Goal: Information Seeking & Learning: Learn about a topic

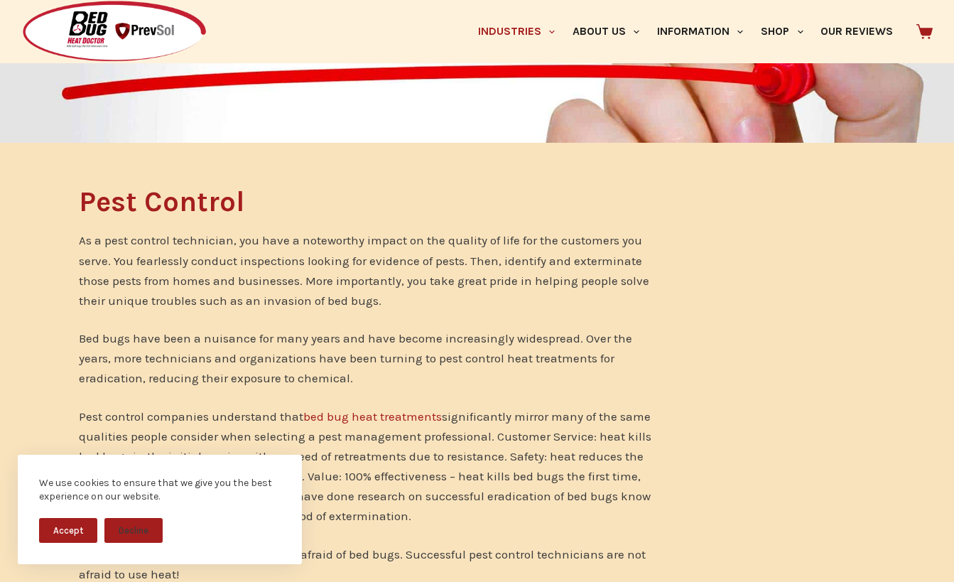
drag, startPoint x: 110, startPoint y: 524, endPoint x: 74, endPoint y: 532, distance: 37.2
click at [106, 526] on button "Decline" at bounding box center [133, 530] width 58 height 25
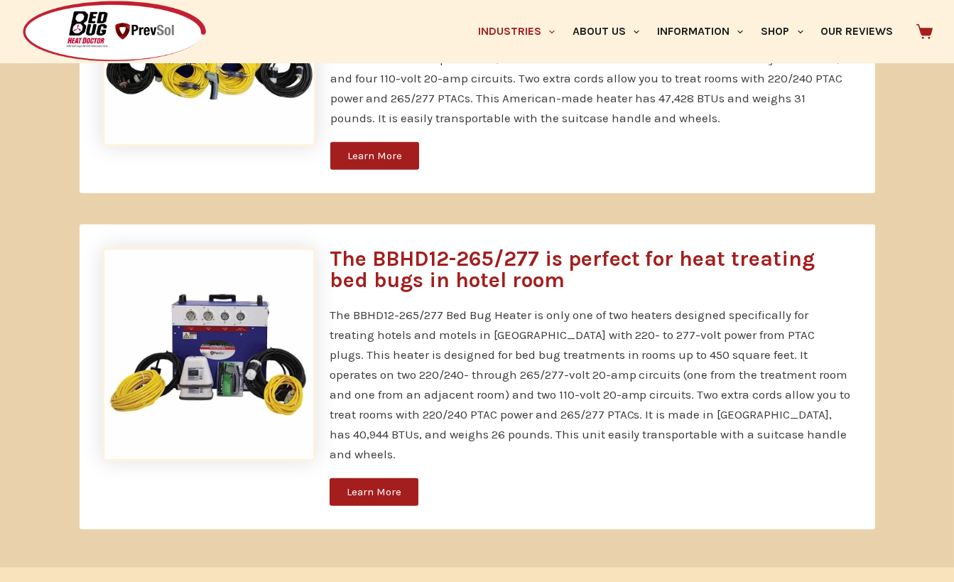
scroll to position [2558, 0]
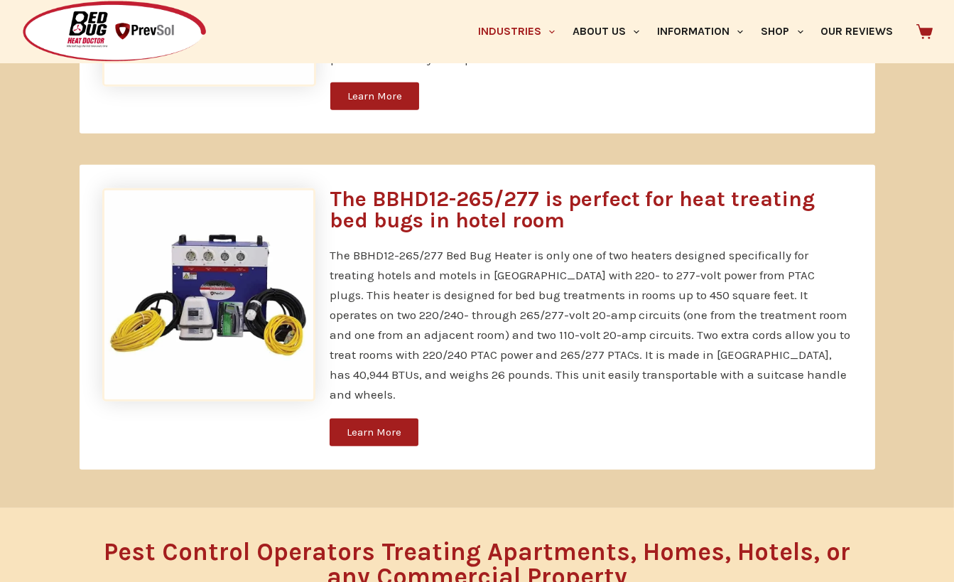
click at [384, 427] on span "Learn More" at bounding box center [374, 432] width 55 height 11
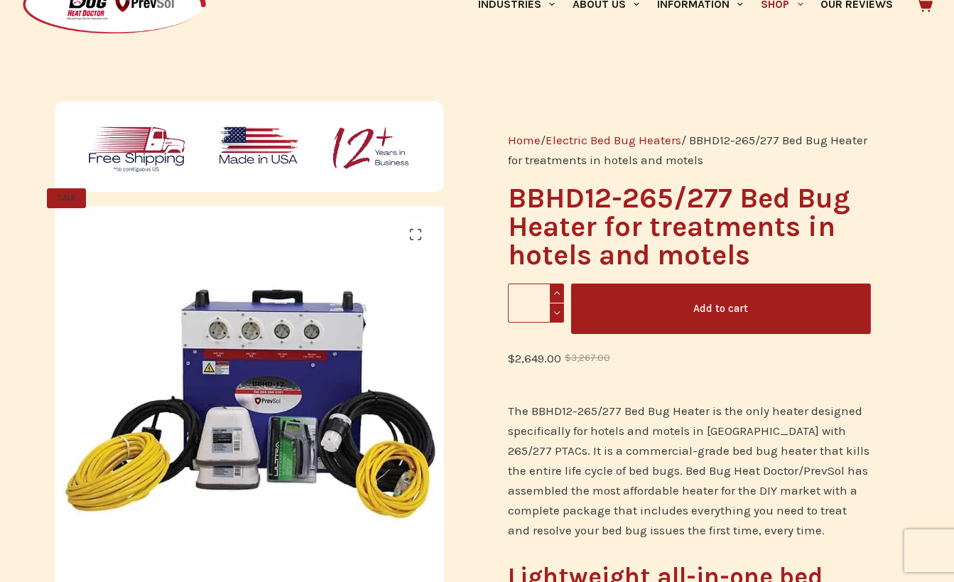
scroll to position [70, 0]
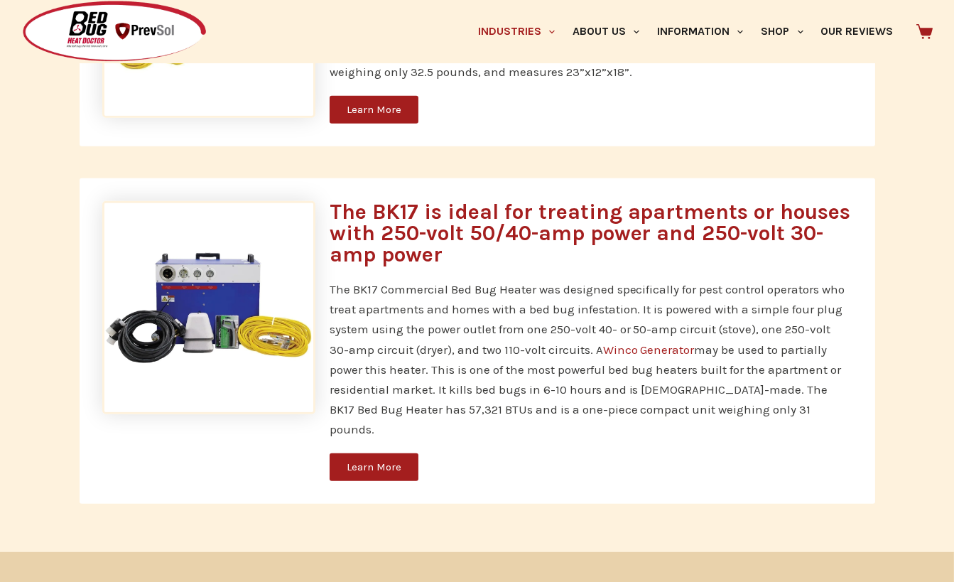
scroll to position [1705, 0]
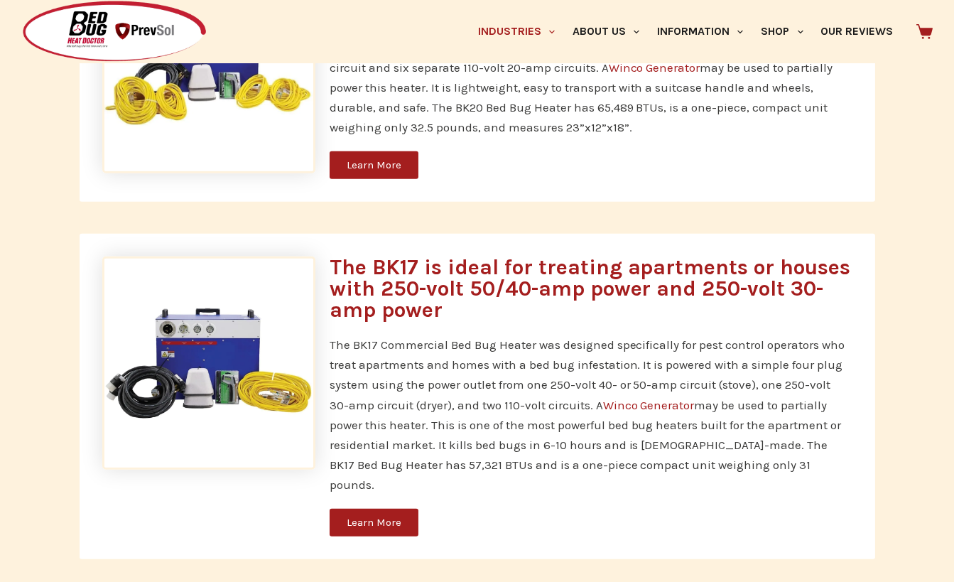
click at [375, 517] on span "Learn More" at bounding box center [374, 522] width 55 height 11
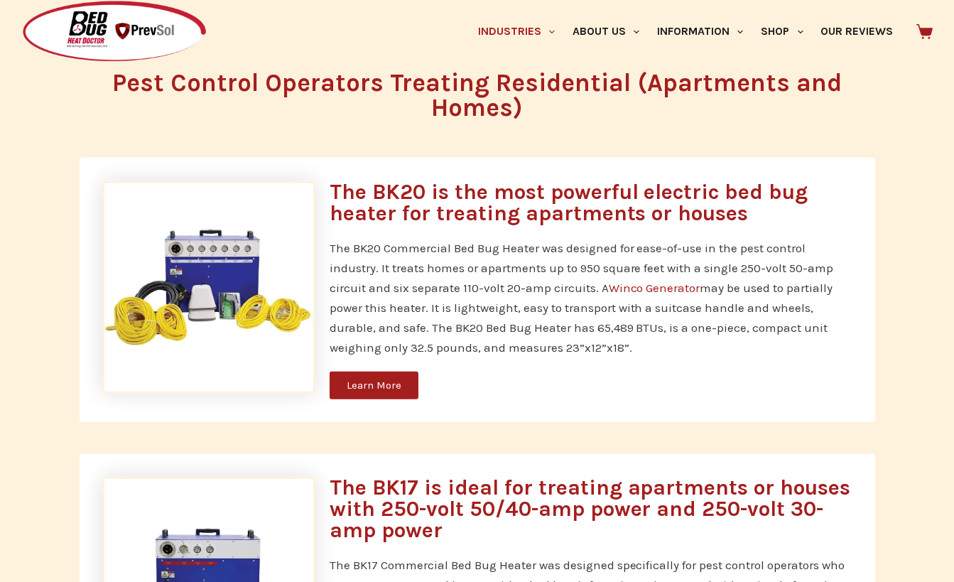
scroll to position [1492, 0]
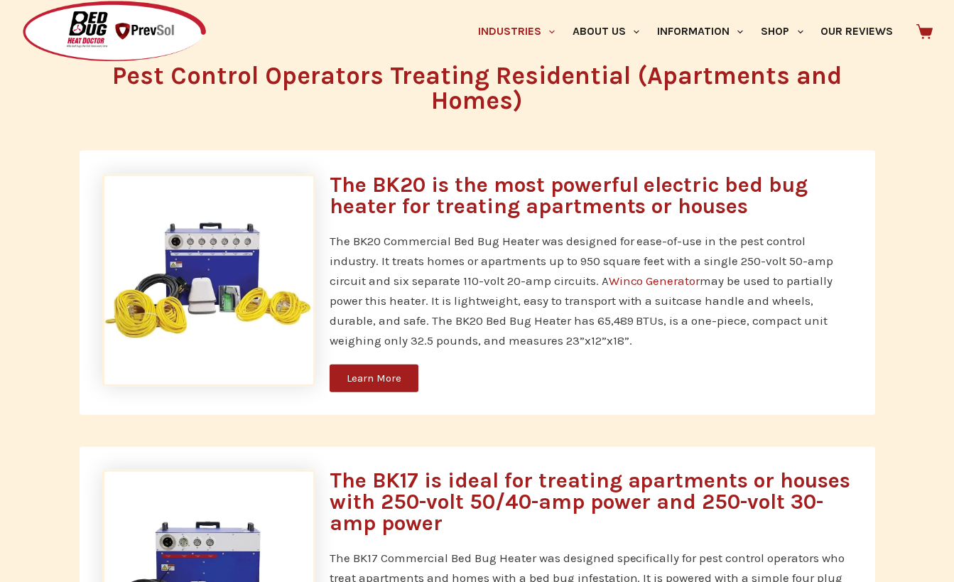
click at [374, 377] on span "Learn More" at bounding box center [374, 378] width 55 height 11
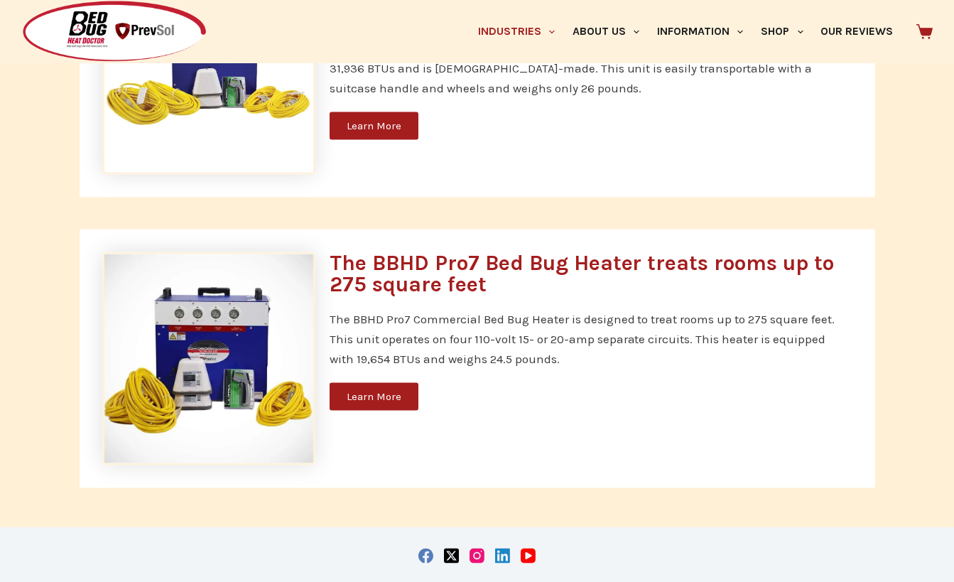
scroll to position [4030, 0]
